Goal: Browse casually

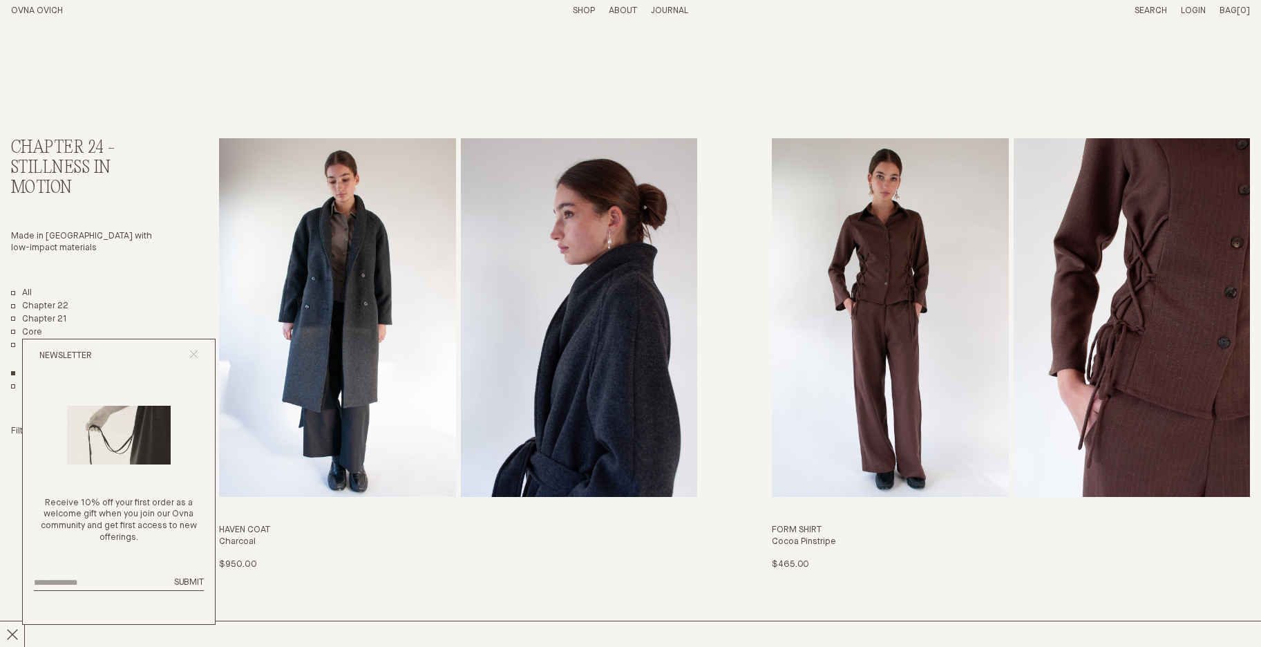
click at [196, 352] on line "Close popup" at bounding box center [194, 354] width 8 height 8
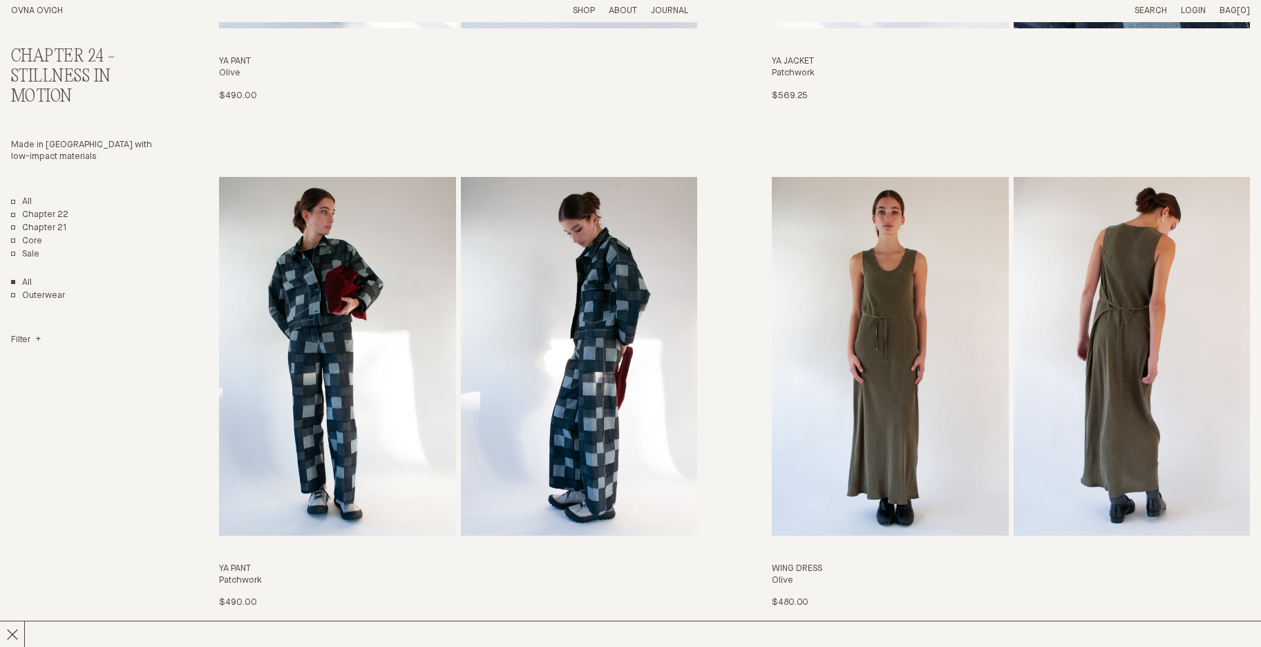
scroll to position [2003, 0]
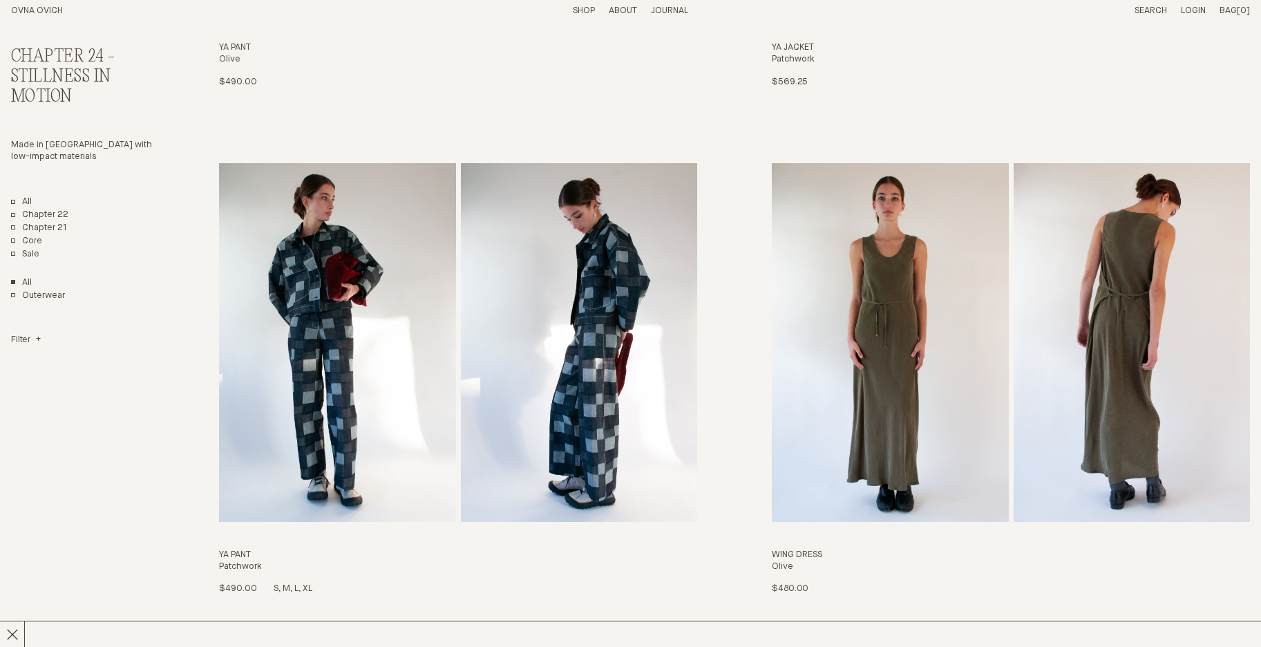
click at [265, 373] on img "Ya Pant" at bounding box center [337, 342] width 236 height 359
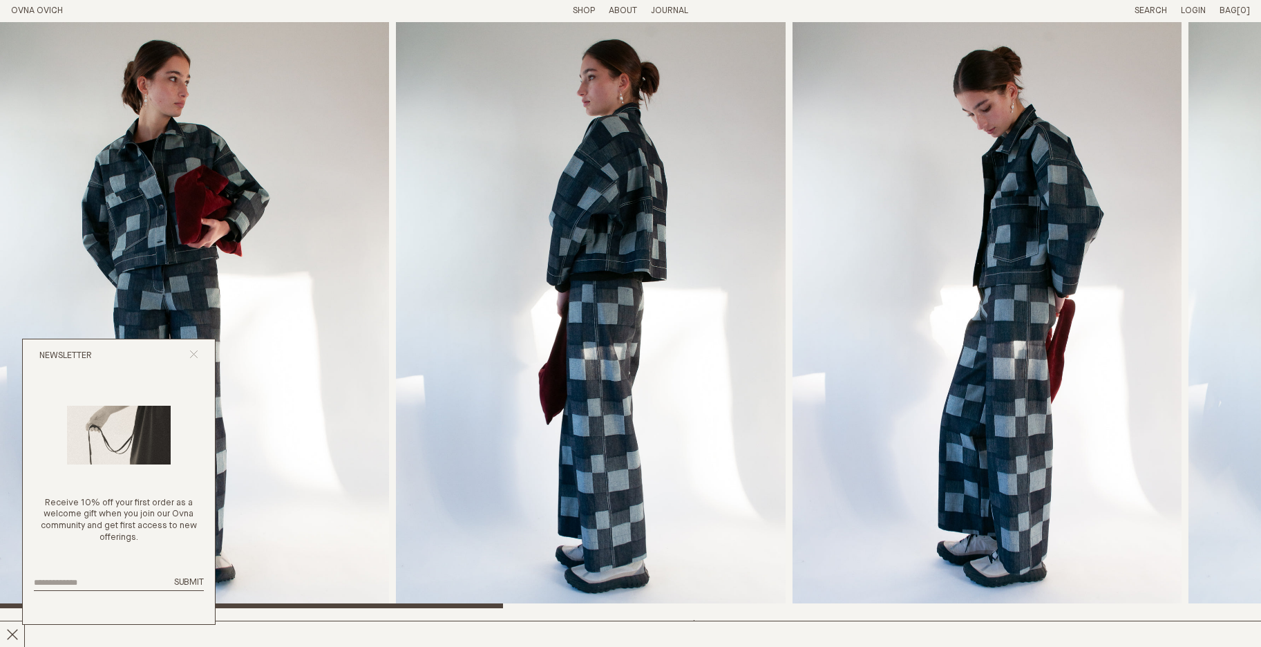
click at [195, 354] on icon "Close popup" at bounding box center [193, 354] width 9 height 9
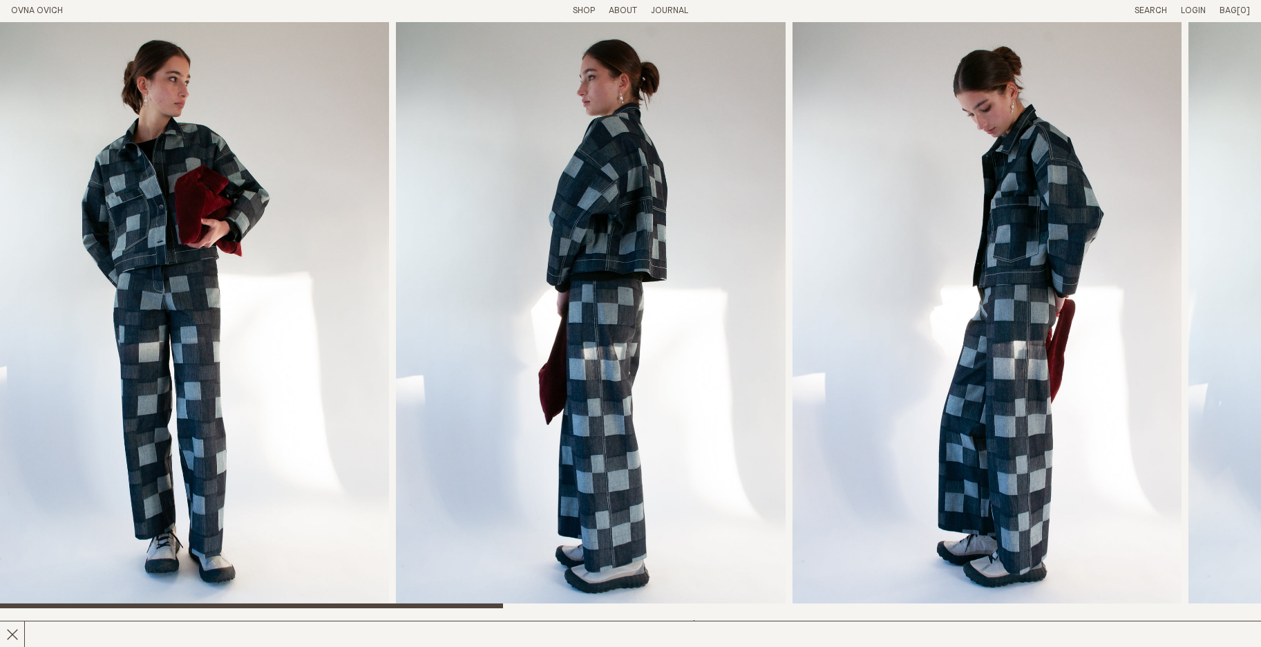
click at [212, 332] on img "1 / 8" at bounding box center [194, 315] width 389 height 586
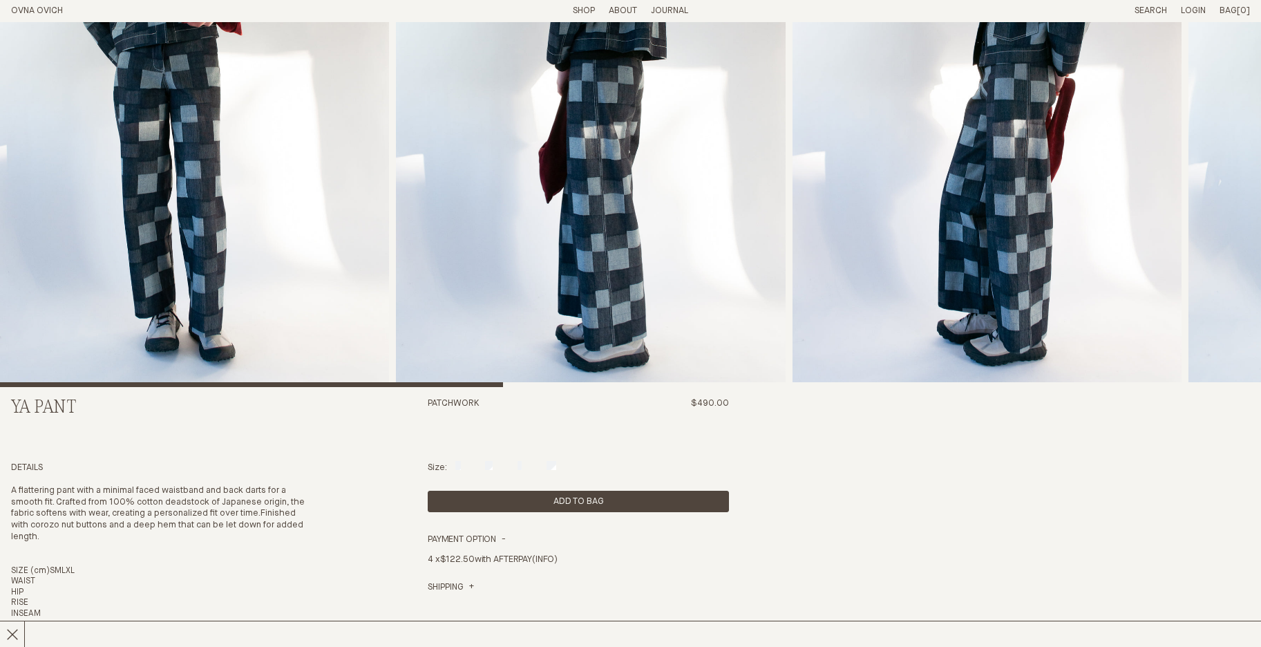
scroll to position [306, 0]
